Goal: Navigation & Orientation: Go to known website

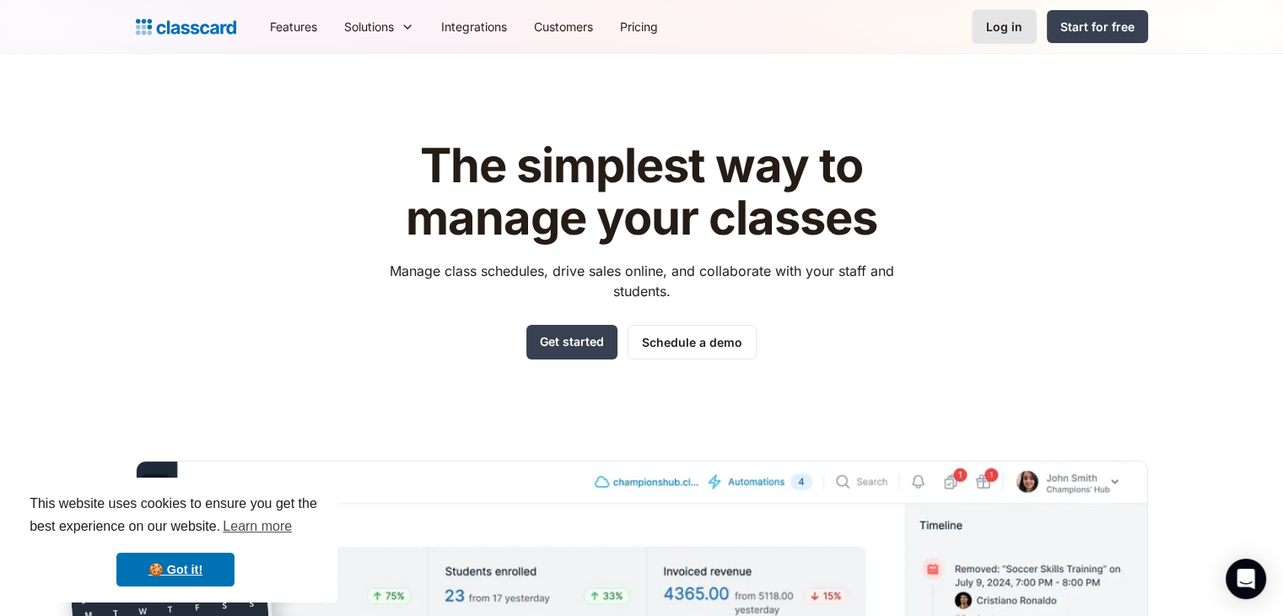
click at [1009, 14] on link "Log in" at bounding box center [1004, 26] width 65 height 35
